Goal: Transaction & Acquisition: Purchase product/service

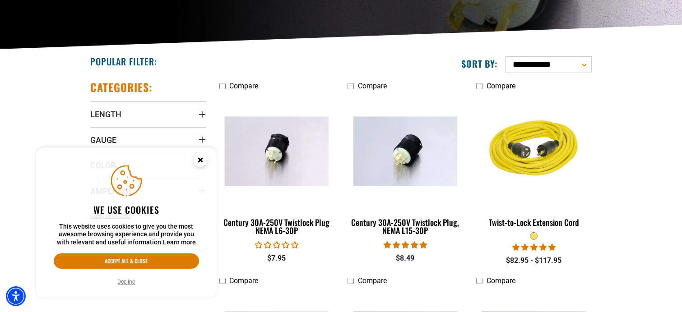
scroll to position [180, 0]
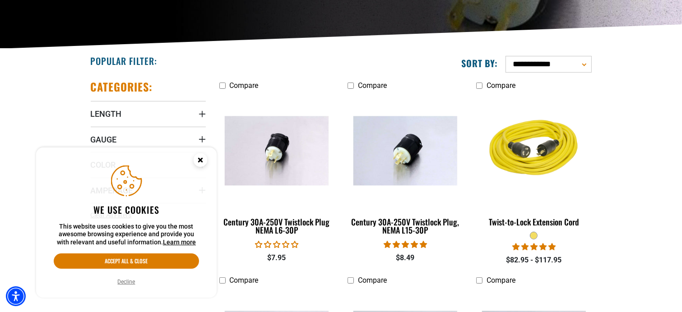
click at [201, 158] on icon "Close this option" at bounding box center [200, 159] width 3 height 3
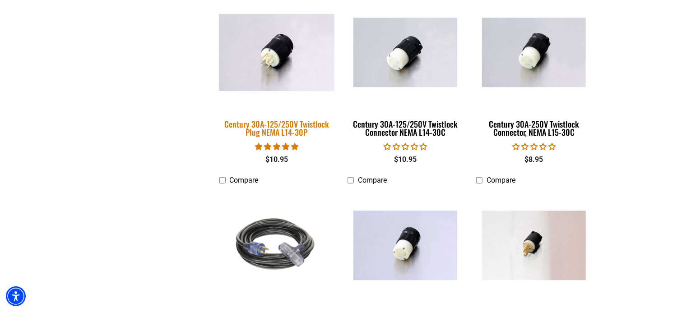
scroll to position [474, 0]
click at [266, 128] on div "Century 30A-125/250V Twistlock Plug NEMA L14-30P" at bounding box center [276, 128] width 115 height 16
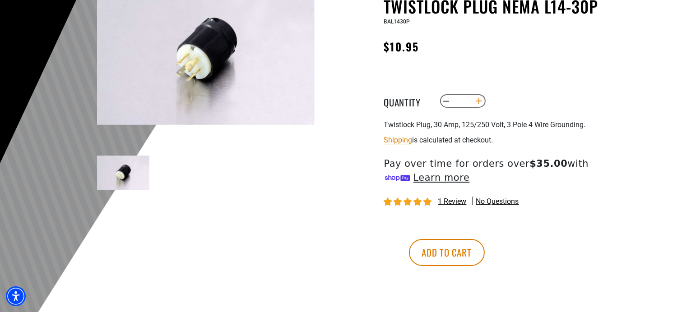
scroll to position [120, 0]
click at [479, 100] on button "Increase quantity for Century 30A-125/250V Twistlock Plug NEMA L14-30P" at bounding box center [479, 100] width 14 height 15
type input "*"
click at [485, 256] on button "Add to cart" at bounding box center [447, 252] width 76 height 27
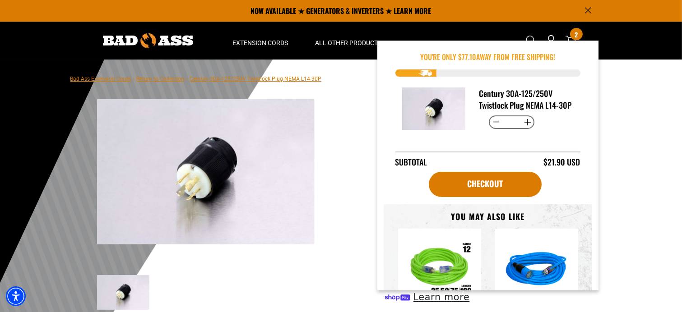
scroll to position [0, 0]
click at [334, 117] on main-product-gallery "1 of 1 Previous Next Previous Next 1" at bounding box center [205, 228] width 257 height 260
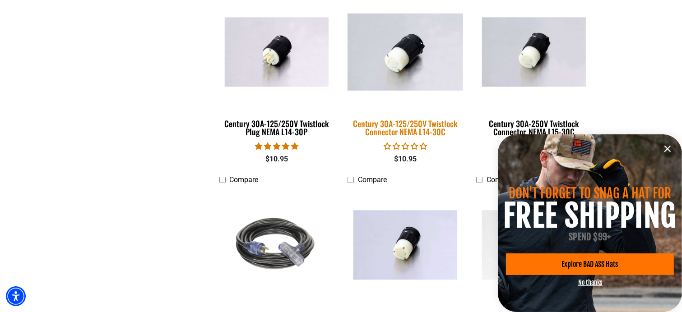
click at [415, 131] on div "Century 30A-125/250V Twistlock Connector NEMA L14-30C" at bounding box center [405, 128] width 115 height 16
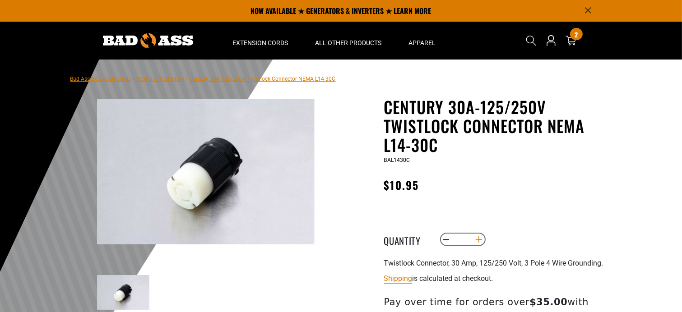
click at [479, 240] on button "Increase quantity for Century 30A-125/250V Twistlock Connector NEMA L14-30C" at bounding box center [479, 239] width 14 height 15
type input "*"
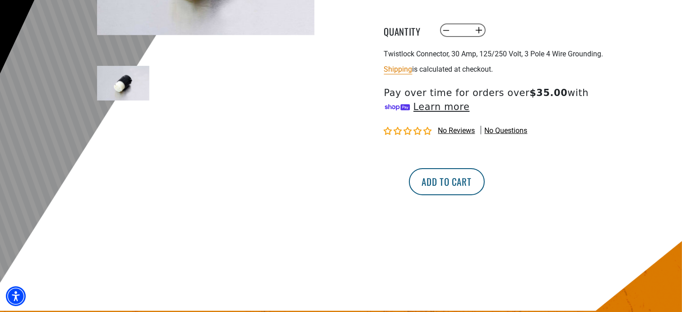
scroll to position [210, 0]
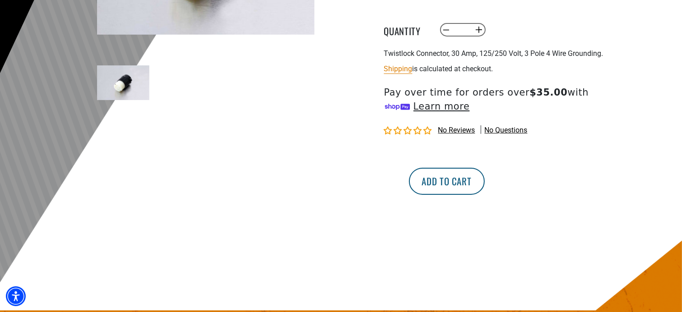
click at [485, 185] on button "Add to cart" at bounding box center [447, 181] width 76 height 27
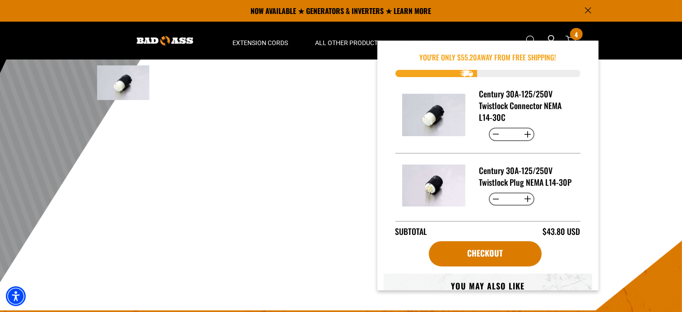
click at [335, 153] on div "1 of 1 Previous Next Previous Next 1" at bounding box center [205, 62] width 271 height 348
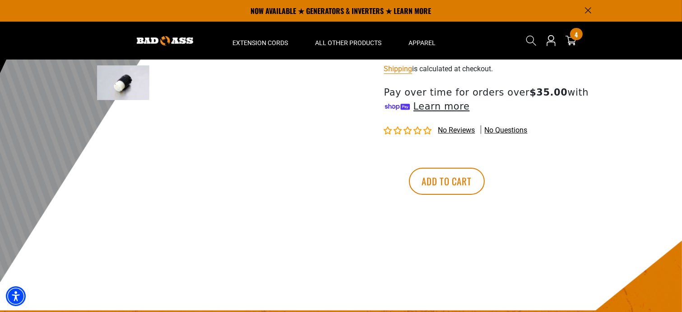
drag, startPoint x: 258, startPoint y: 208, endPoint x: 296, endPoint y: 217, distance: 39.1
click at [275, 213] on div "1 of 1 Previous Next Previous Next 1" at bounding box center [205, 62] width 271 height 348
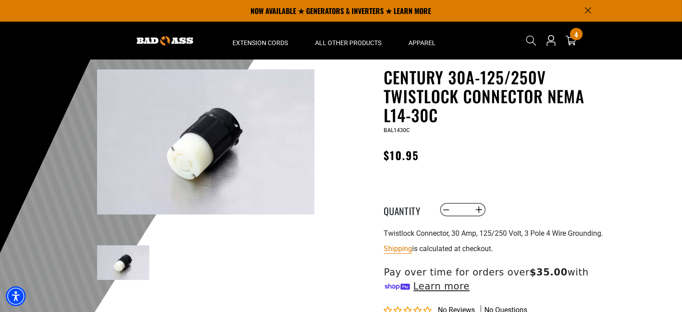
scroll to position [0, 0]
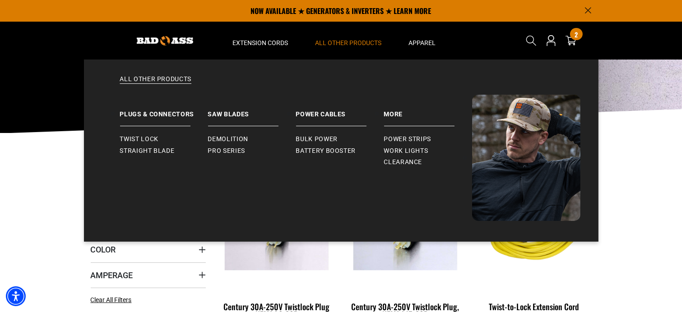
scroll to position [95, 0]
click at [162, 114] on link "Plugs & Connectors" at bounding box center [164, 111] width 88 height 32
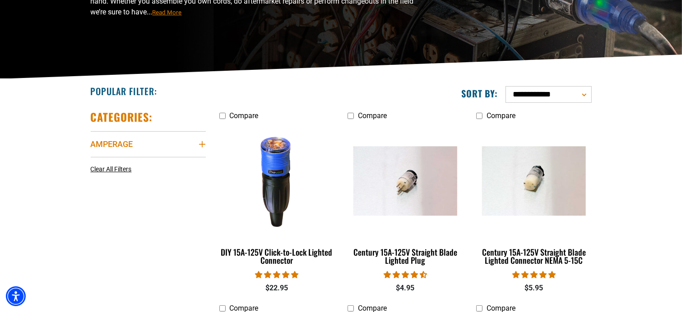
scroll to position [150, 0]
click at [201, 143] on icon "Amperage" at bounding box center [202, 144] width 7 height 7
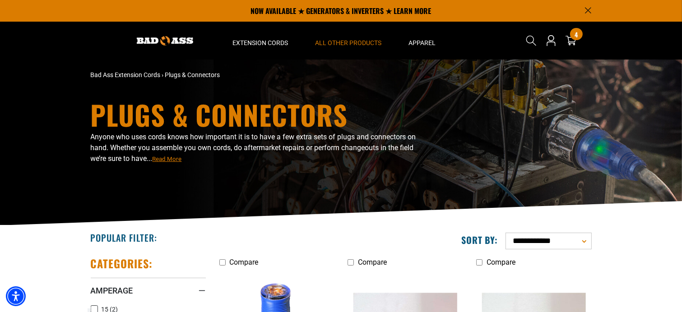
scroll to position [0, 0]
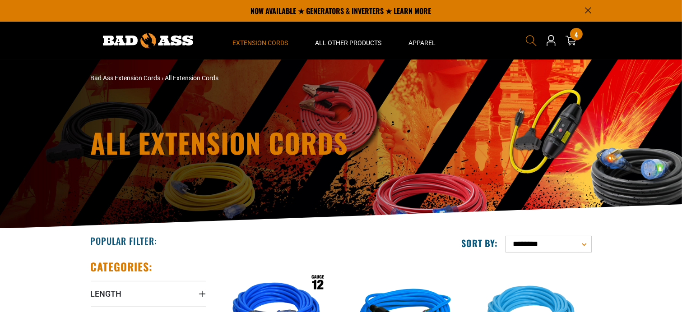
click at [529, 39] on icon "Search" at bounding box center [532, 41] width 12 height 12
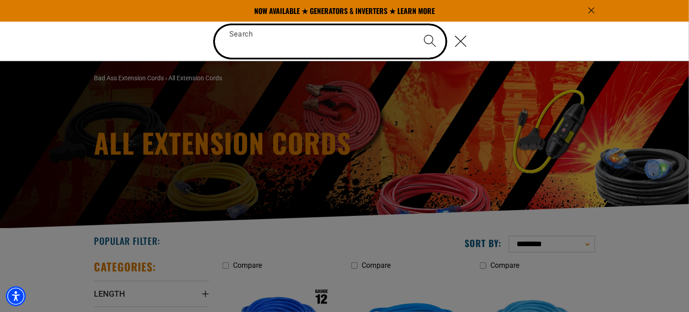
paste input "**********"
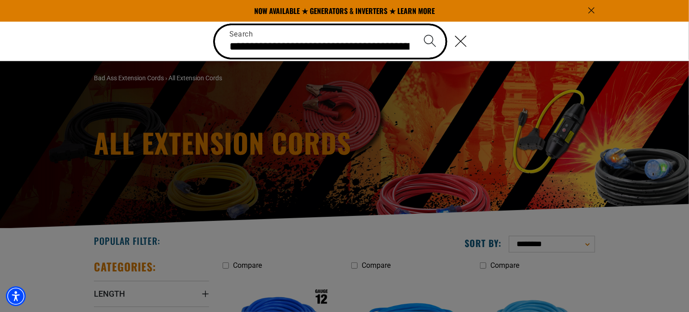
scroll to position [0, 256]
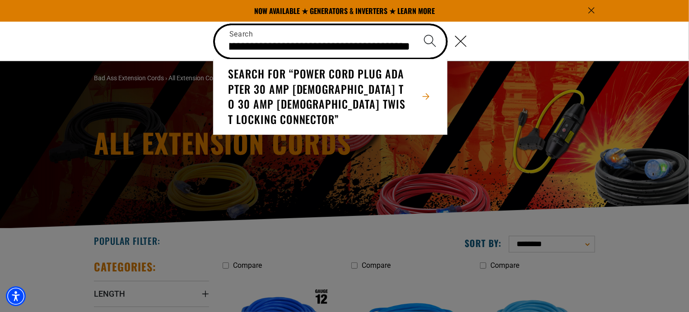
type input "**********"
click at [414, 25] on button "Search" at bounding box center [430, 41] width 32 height 32
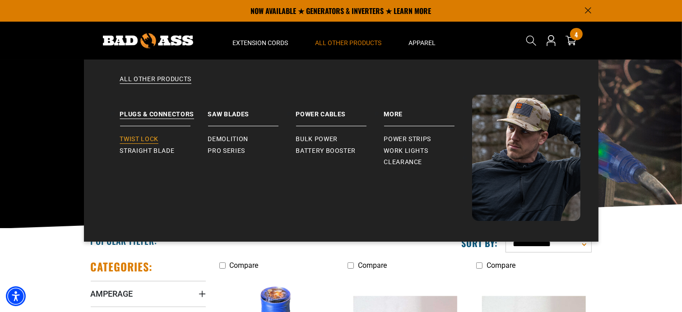
click at [152, 140] on span "Twist Lock" at bounding box center [139, 139] width 38 height 8
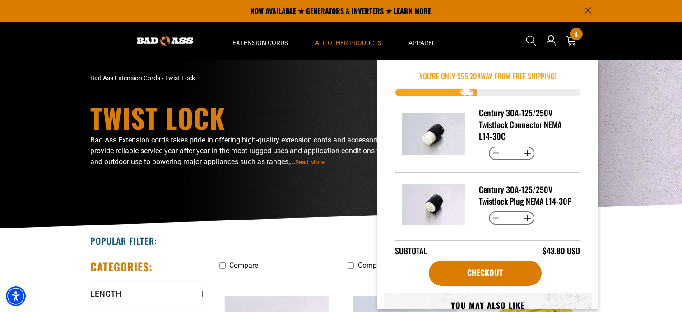
click at [22, 135] on div "Twist Lock Bad Ass Extension cords takes pride in offering high-quality extensi…" at bounding box center [341, 144] width 682 height 169
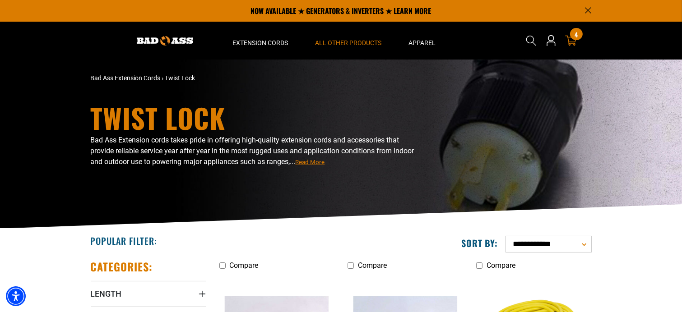
click at [571, 39] on icon at bounding box center [571, 41] width 12 height 12
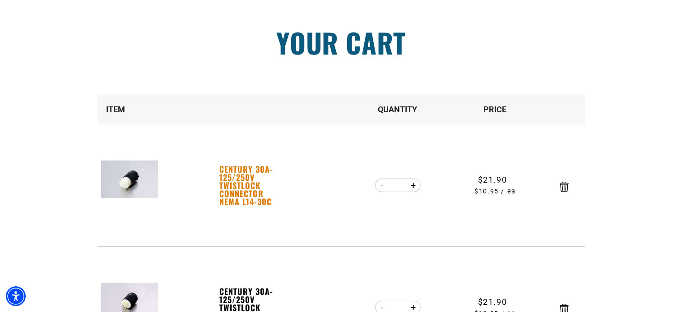
scroll to position [60, 0]
click at [248, 189] on link "Century 30A-125/250V Twistlock Connector NEMA L14-30C" at bounding box center [251, 185] width 62 height 41
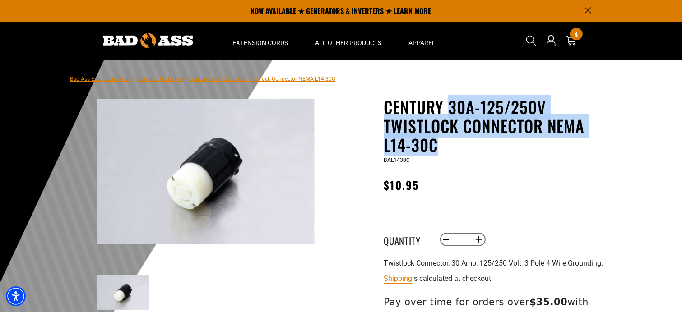
drag, startPoint x: 438, startPoint y: 146, endPoint x: 449, endPoint y: 97, distance: 49.9
click at [449, 98] on h1 "Century 30A-125/250V Twistlock Connector NEMA L14-30C" at bounding box center [494, 126] width 221 height 57
copy h1 "30A-125/250V Twistlock Connector NEMA L14-30C"
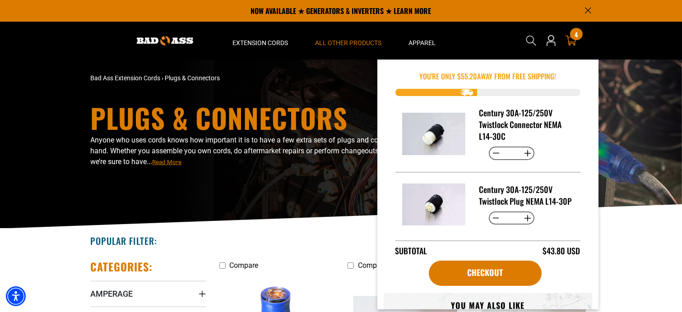
click at [437, 138] on img "Item added to your cart" at bounding box center [434, 134] width 64 height 42
click at [498, 122] on h3 "Century 30A-125/250V Twistlock Connector NEMA L14-30C" at bounding box center [526, 124] width 94 height 35
click at [426, 140] on img "Item added to your cart" at bounding box center [434, 134] width 64 height 42
click at [506, 122] on h3 "Century 30A-125/250V Twistlock Connector NEMA L14-30C" at bounding box center [526, 124] width 94 height 35
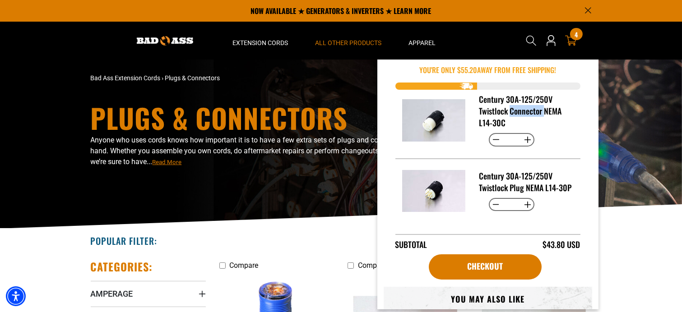
scroll to position [7, 0]
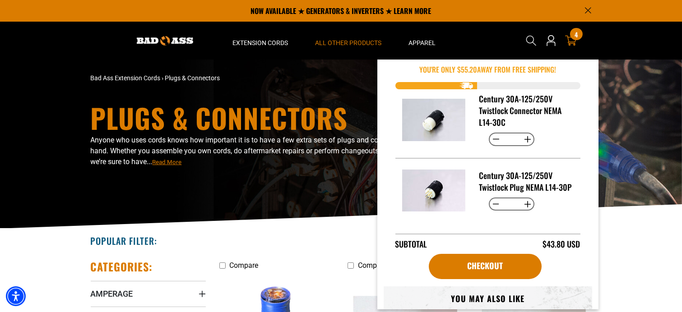
click at [336, 252] on div "Popular Filter:" at bounding box center [212, 241] width 257 height 24
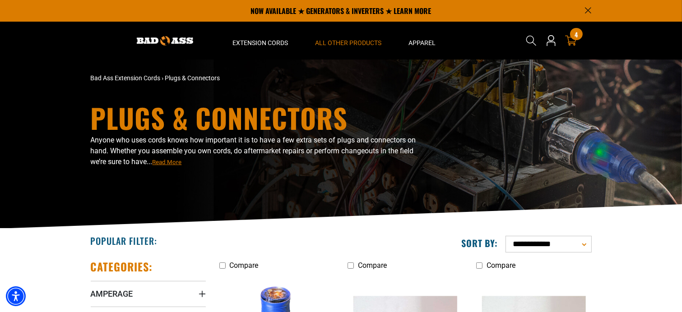
click at [569, 39] on icon at bounding box center [571, 41] width 12 height 10
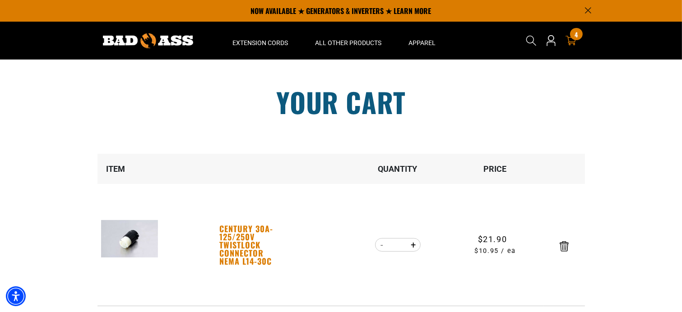
click at [237, 245] on link "Century 30A-125/250V Twistlock Connector NEMA L14-30C" at bounding box center [251, 245] width 62 height 41
